Goal: Information Seeking & Learning: Compare options

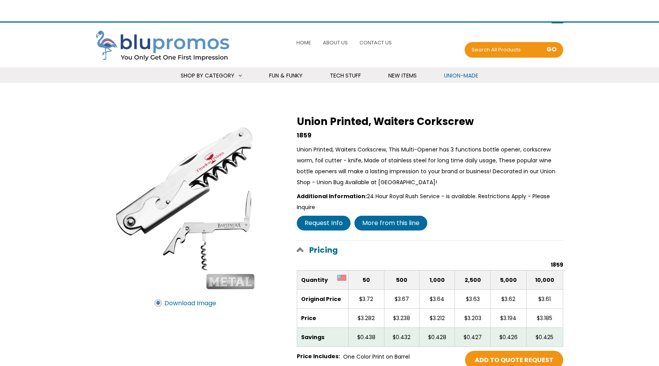
select select "Language Translate Widget"
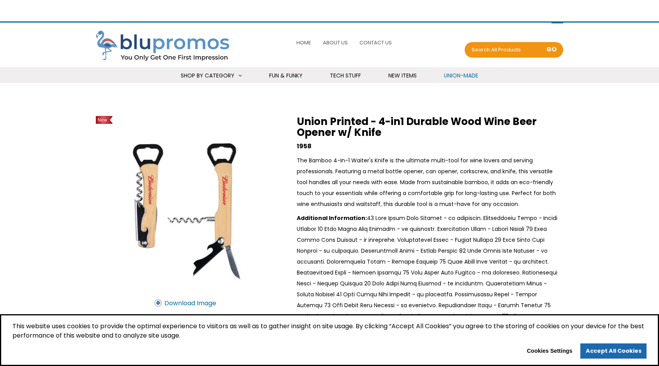
select select "Language Translate Widget"
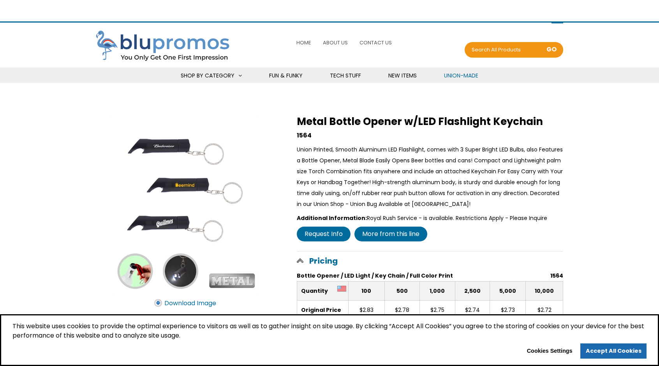
select select "Language Translate Widget"
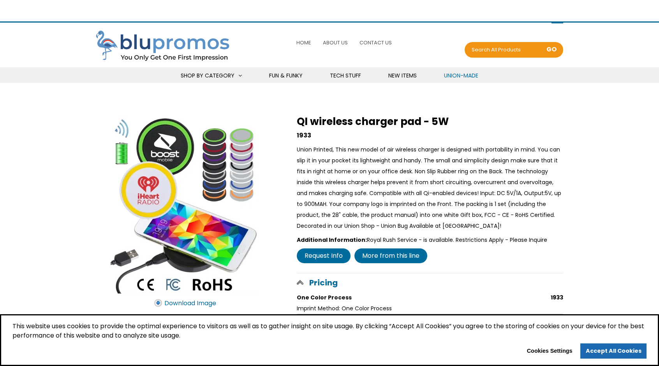
select select "Language Translate Widget"
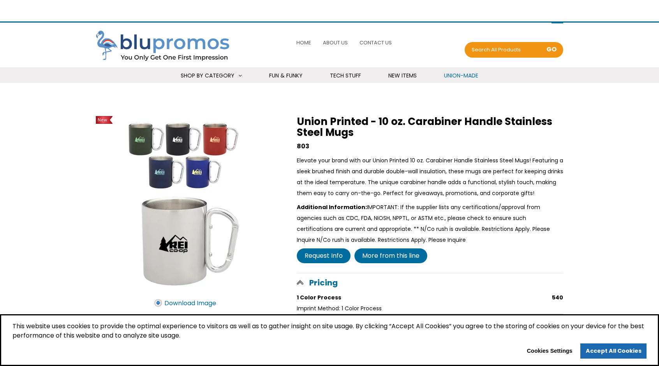
select select "Language Translate Widget"
